Goal: Information Seeking & Learning: Learn about a topic

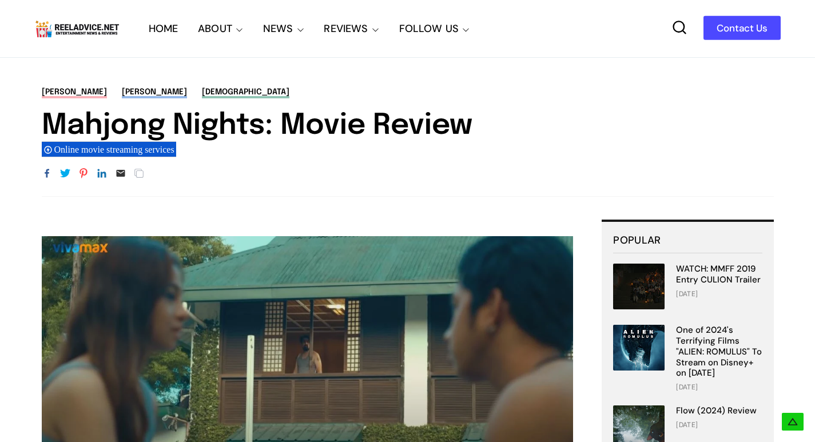
click at [333, 236] on img at bounding box center [308, 345] width 532 height 219
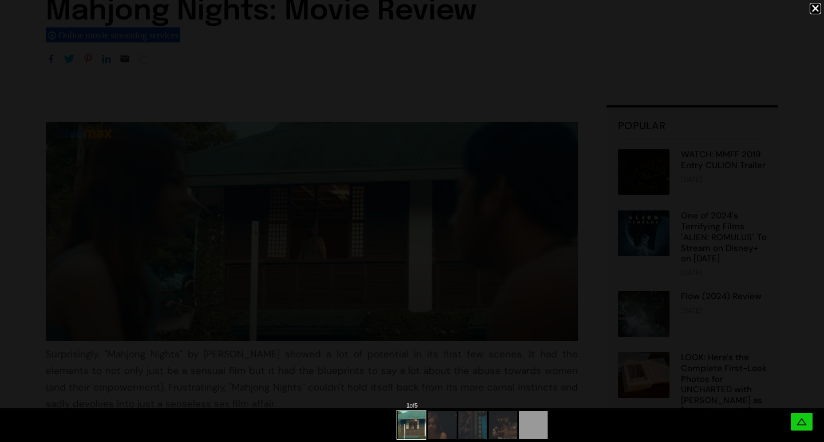
scroll to position [114, 0]
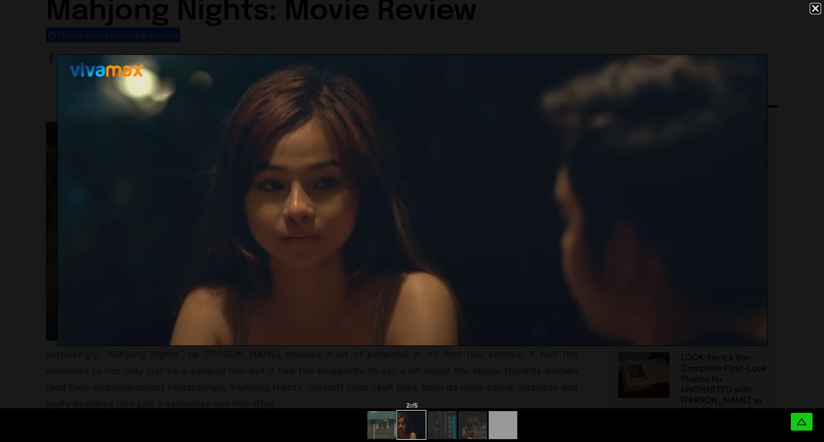
click at [345, 250] on img at bounding box center [412, 200] width 709 height 291
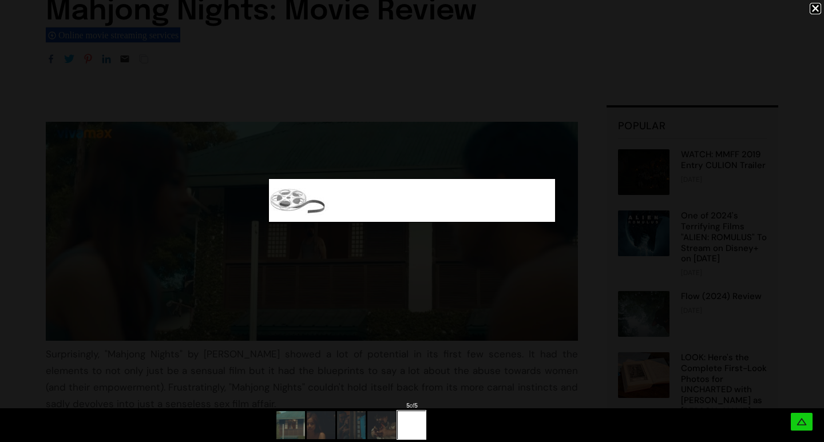
click at [273, 255] on div at bounding box center [412, 200] width 824 height 401
click at [273, 255] on img at bounding box center [312, 231] width 532 height 219
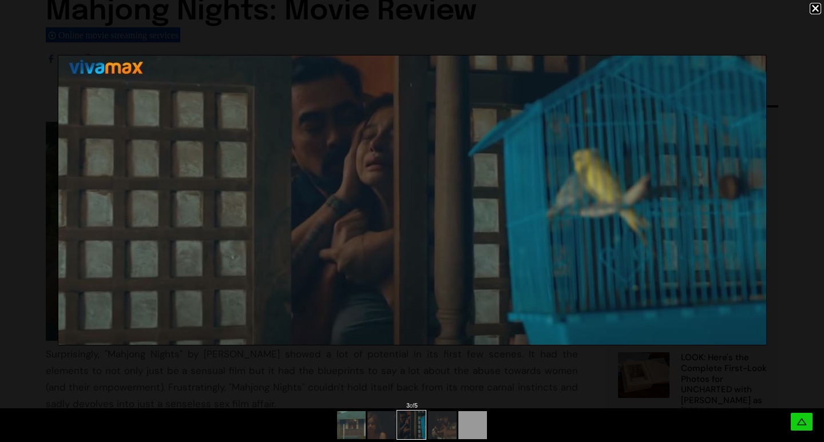
click at [802, 415] on div at bounding box center [801, 422] width 22 height 18
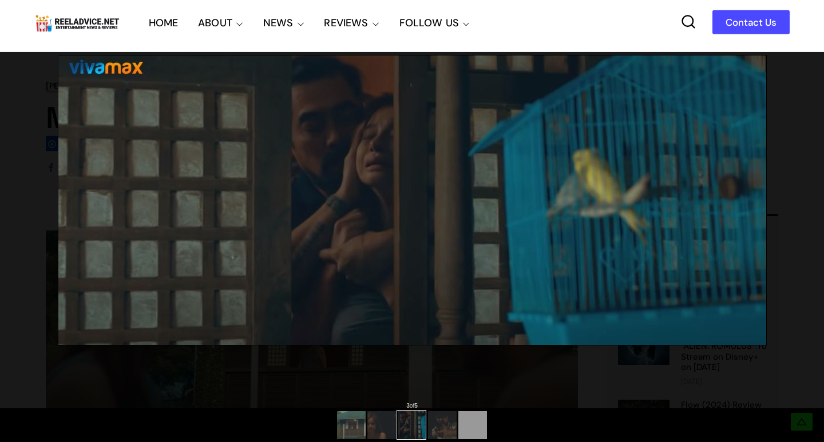
scroll to position [0, 0]
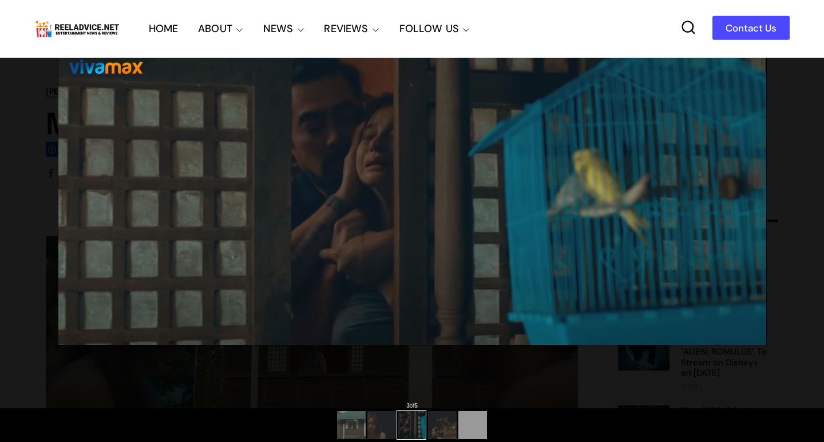
click at [561, 14] on div "Reel Advice Movie Reviews Contact Us Normal HOME ABOUT Our Team Advertise NEWS …" at bounding box center [411, 28] width 755 height 57
click at [602, 15] on div "Reel Advice Movie Reviews Contact Us Normal HOME ABOUT Our Team Advertise NEWS …" at bounding box center [411, 28] width 755 height 57
click at [674, 22] on div "Reel Advice Movie Reviews Contact Us Normal HOME ABOUT Our Team Advertise NEWS …" at bounding box center [411, 28] width 755 height 57
click at [726, 29] on link "Contact Us" at bounding box center [750, 28] width 77 height 24
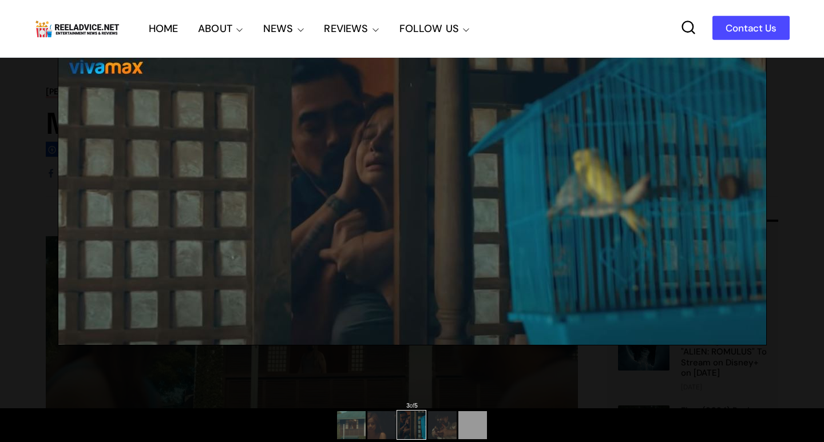
click at [248, 177] on img at bounding box center [412, 199] width 708 height 289
